Goal: Check status: Check status

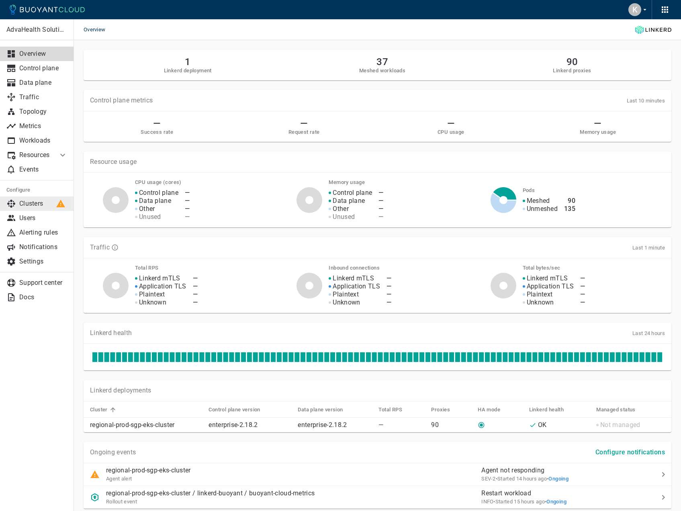
click at [46, 207] on p "Clusters" at bounding box center [43, 204] width 48 height 8
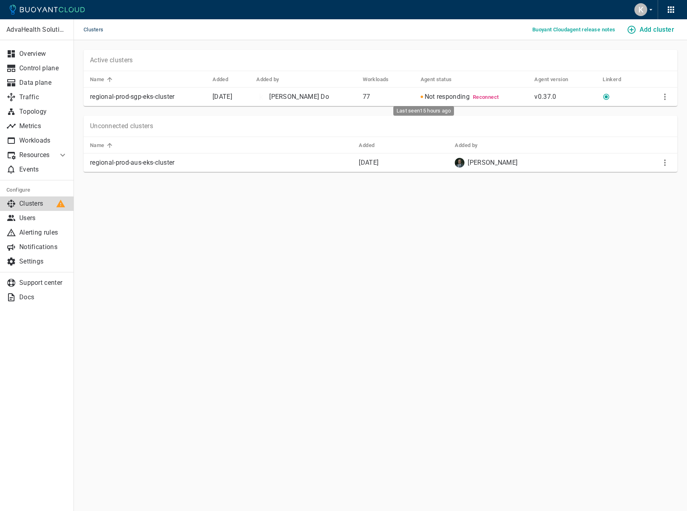
click at [429, 96] on span "Not responding" at bounding box center [447, 97] width 45 height 8
click at [473, 95] on span "Reconnect" at bounding box center [486, 97] width 26 height 6
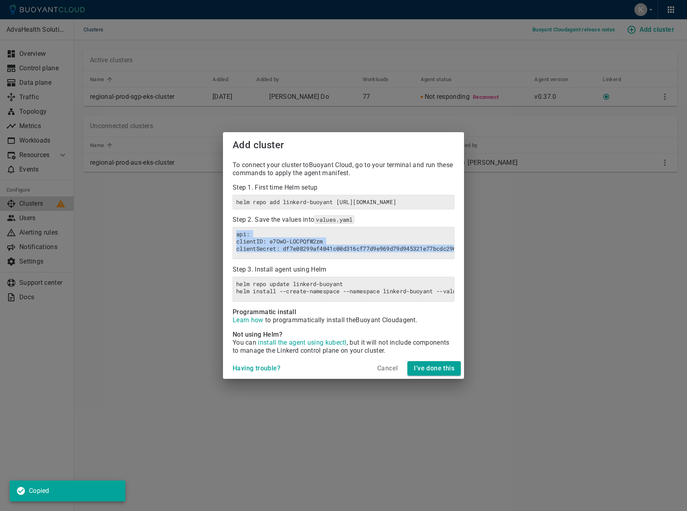
copy h6 "api: clientID: e7OwO-LOCPQfW2zm clientSecret: df7e08299af4041c00d316cf77d9e969d…"
click at [437, 373] on h4 "I’ve done this" at bounding box center [434, 369] width 41 height 8
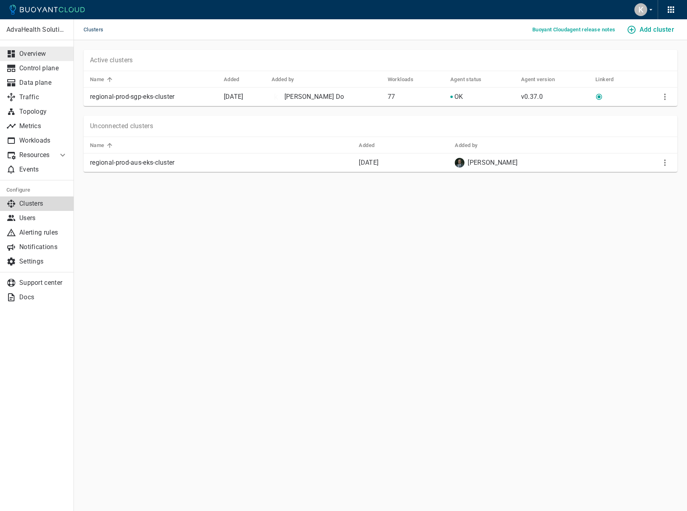
click at [45, 55] on p "Overview" at bounding box center [43, 54] width 48 height 8
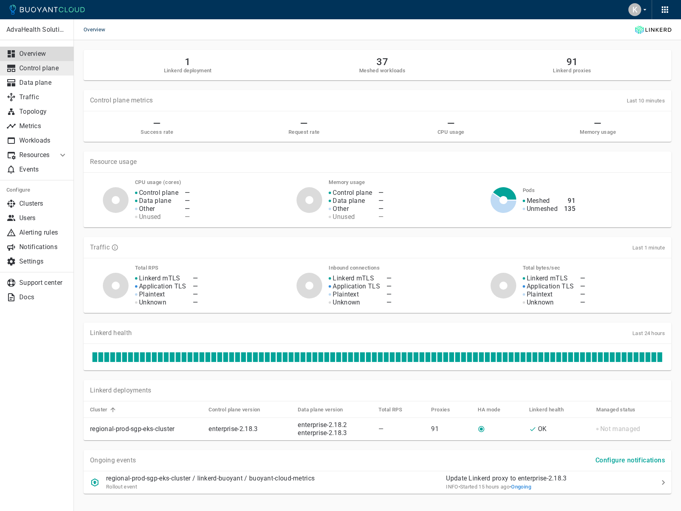
click at [51, 66] on p "Control plane" at bounding box center [43, 68] width 48 height 8
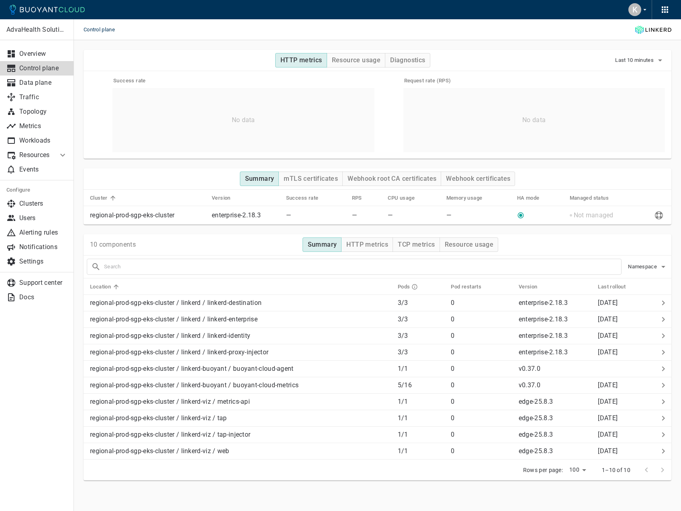
click at [320, 187] on div "Summary mTLS certificates Webhook root CA certificates Webhook certificates" at bounding box center [378, 178] width 588 height 21
click at [316, 182] on h4 "mTLS certificates" at bounding box center [311, 179] width 54 height 8
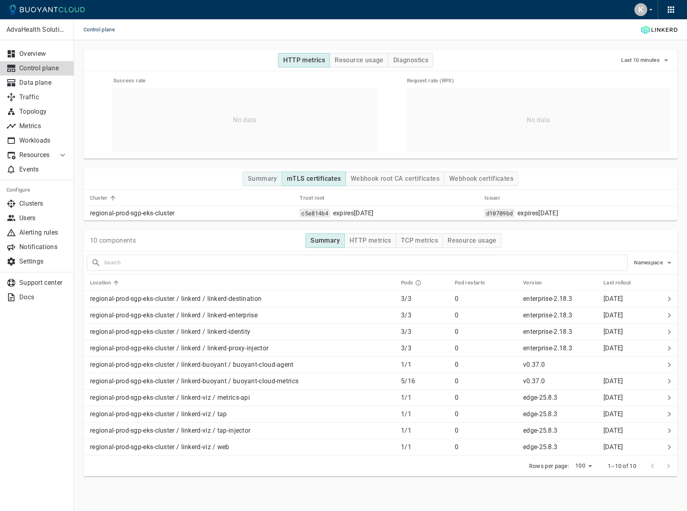
click at [256, 178] on h4 "Summary" at bounding box center [262, 179] width 29 height 8
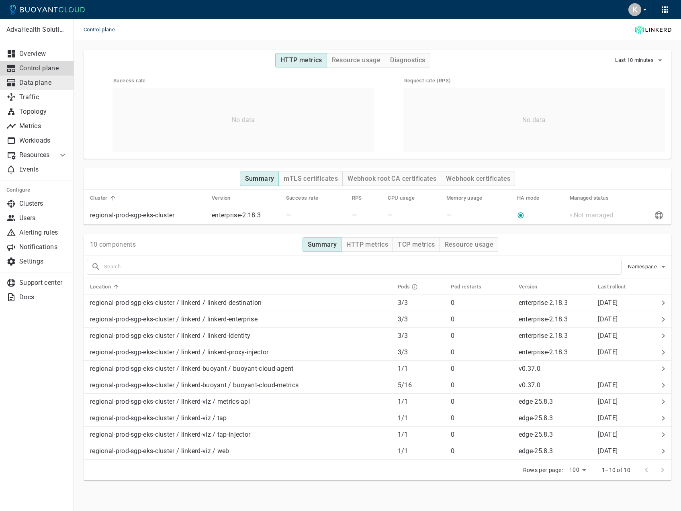
click at [18, 78] on link "Data plane" at bounding box center [37, 83] width 74 height 14
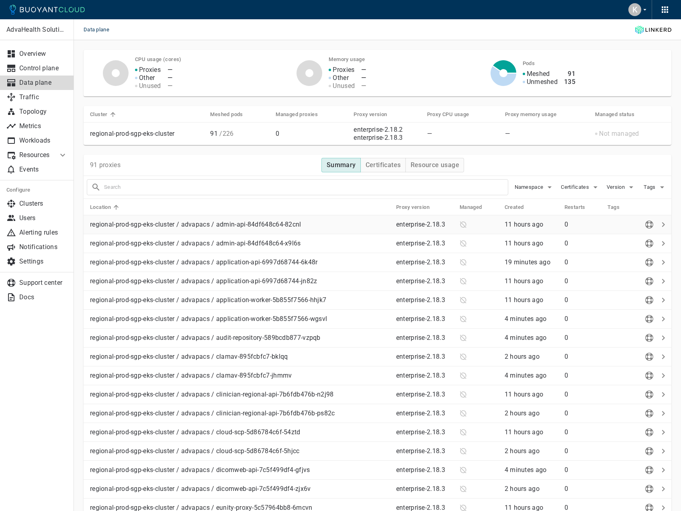
click at [287, 225] on p "regional-prod-sgp-eks-cluster / advapacs / admin-api-84df648c64-82cnl" at bounding box center [240, 225] width 300 height 8
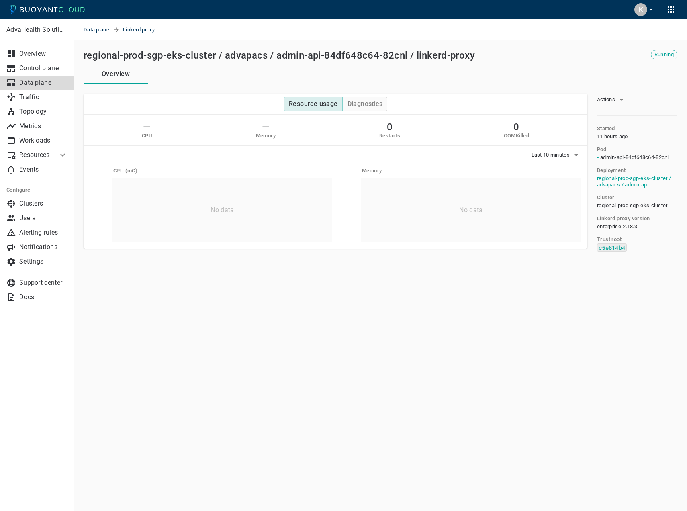
drag, startPoint x: 256, startPoint y: 170, endPoint x: 251, endPoint y: 170, distance: 5.2
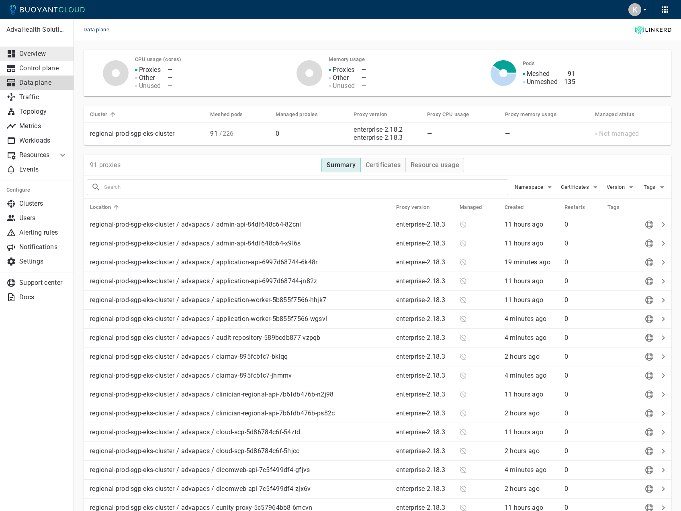
click at [37, 52] on p "Overview" at bounding box center [43, 54] width 48 height 8
